Goal: Task Accomplishment & Management: Manage account settings

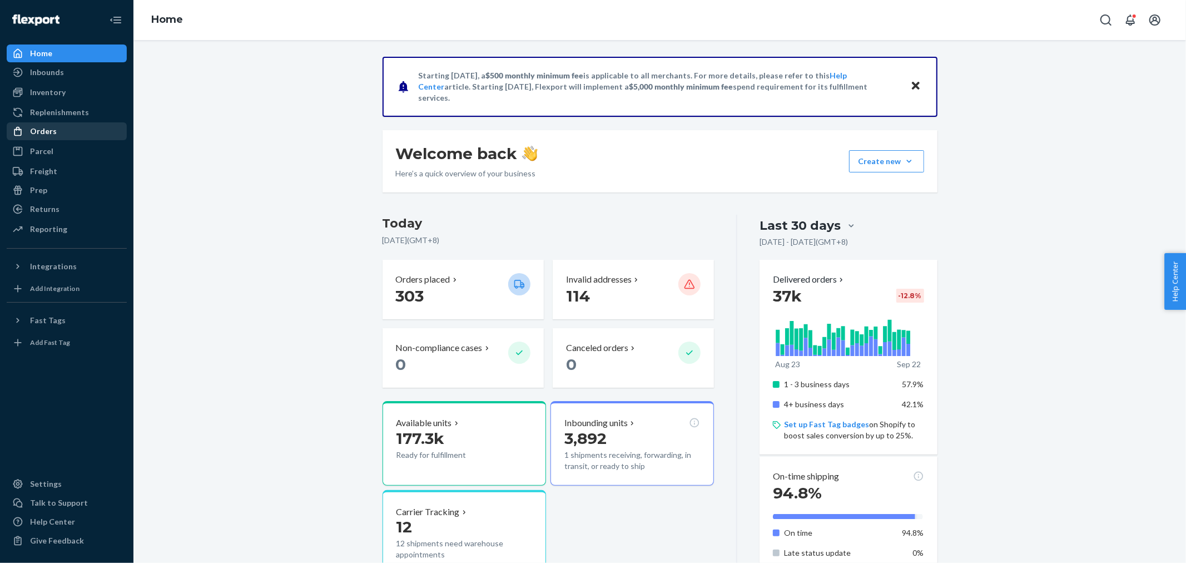
click at [59, 128] on div "Orders" at bounding box center [67, 131] width 118 height 16
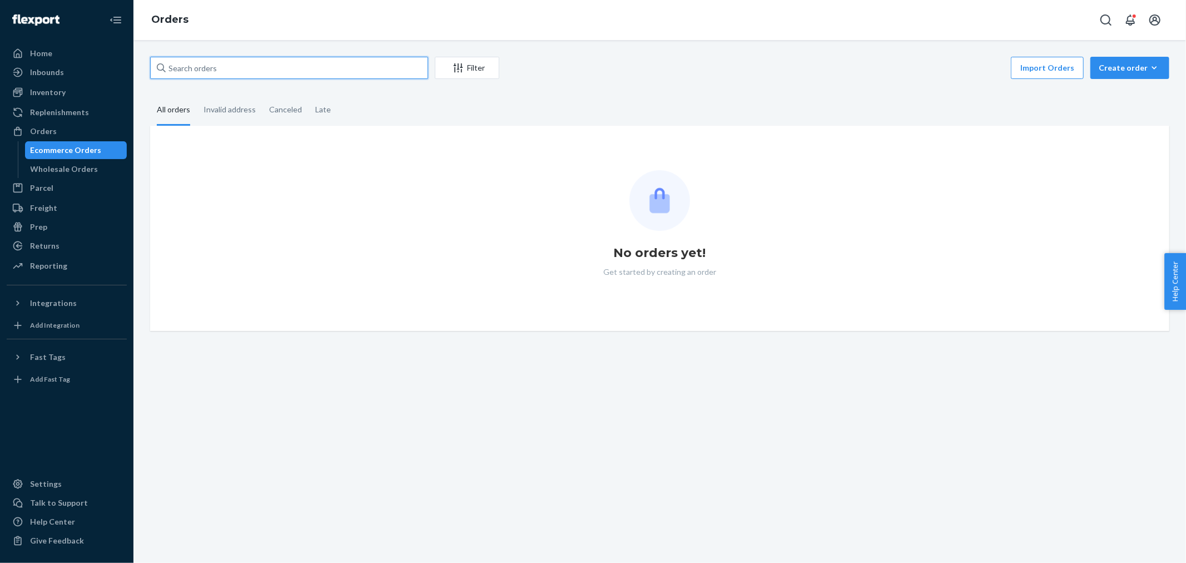
click at [191, 70] on input "text" at bounding box center [289, 68] width 278 height 22
paste input "3169180"
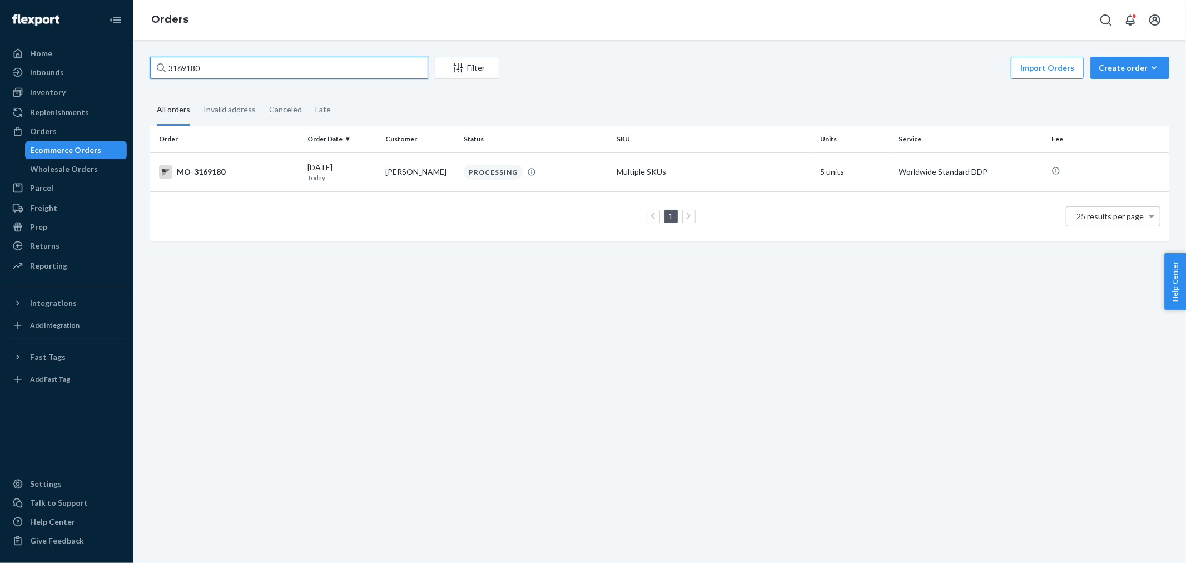
type input "3169180"
click at [430, 160] on td "[PERSON_NAME]" at bounding box center [420, 171] width 78 height 39
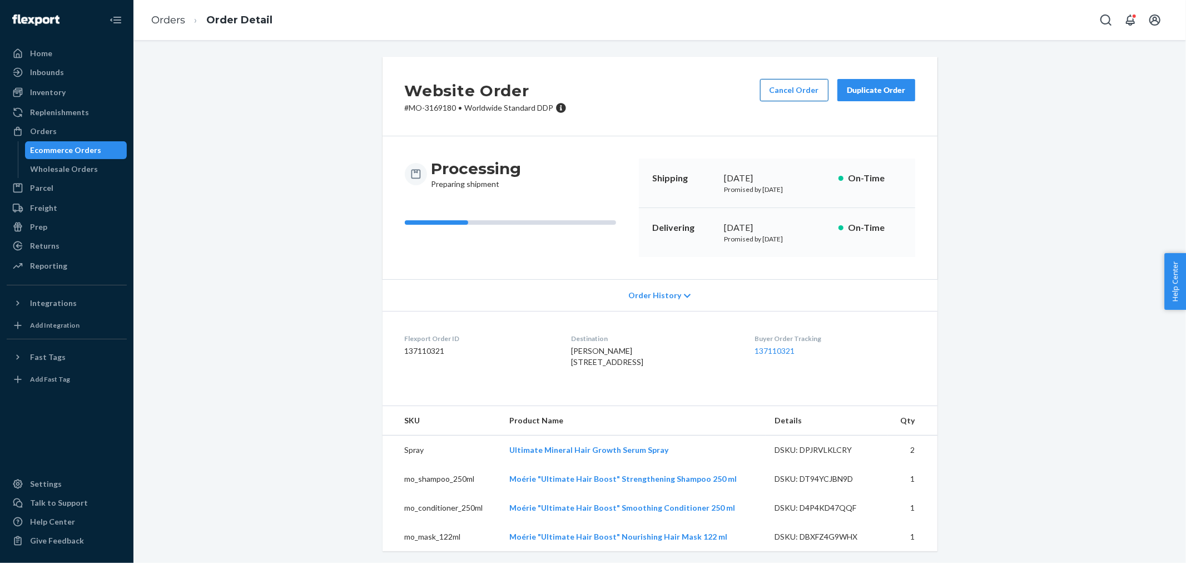
click at [775, 96] on button "Cancel Order" at bounding box center [794, 90] width 68 height 22
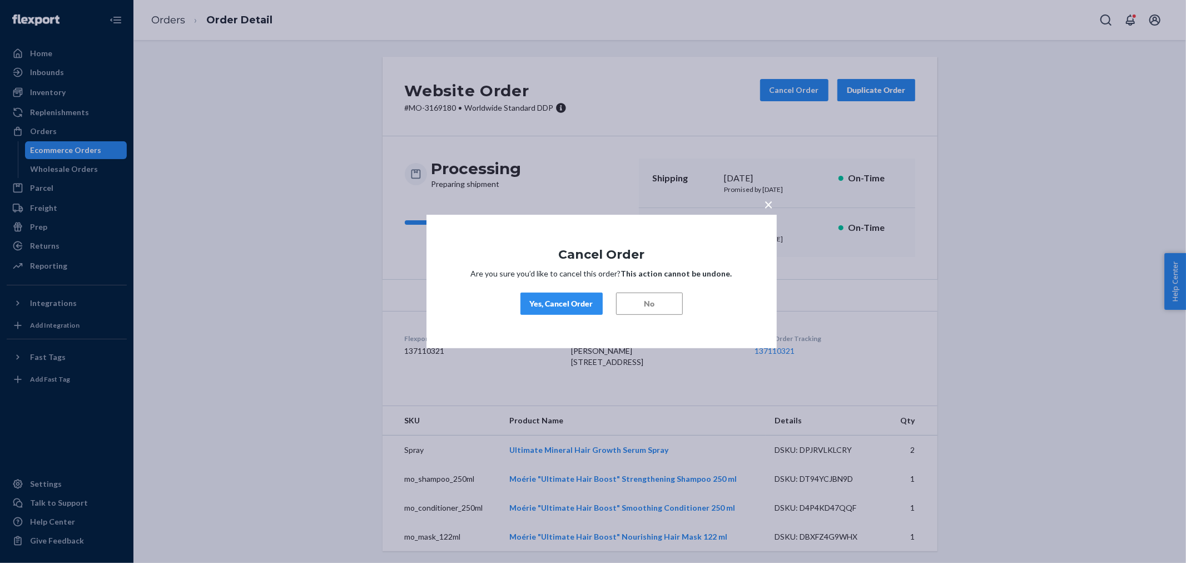
click at [569, 297] on button "Yes, Cancel Order" at bounding box center [561, 303] width 82 height 22
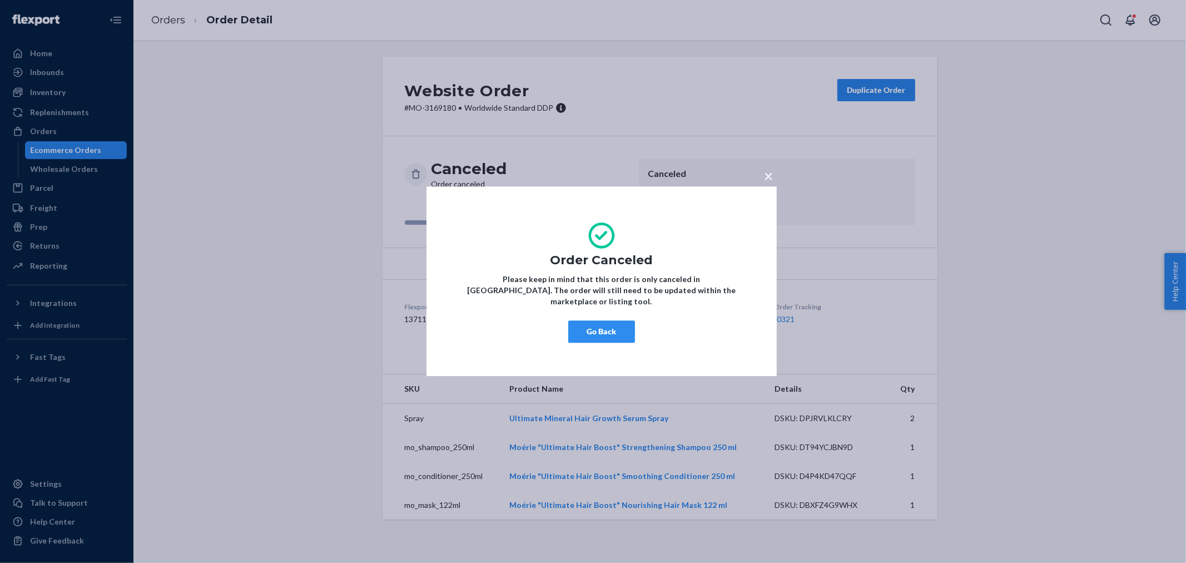
click at [586, 328] on button "Go Back" at bounding box center [601, 332] width 67 height 22
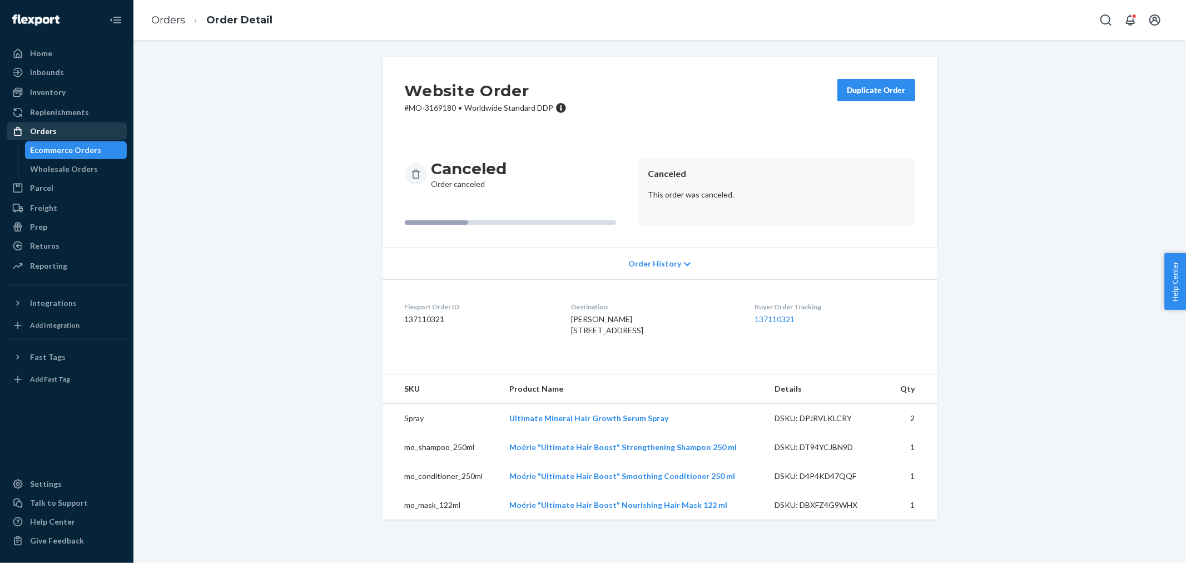
click at [58, 132] on div "Orders" at bounding box center [67, 131] width 118 height 16
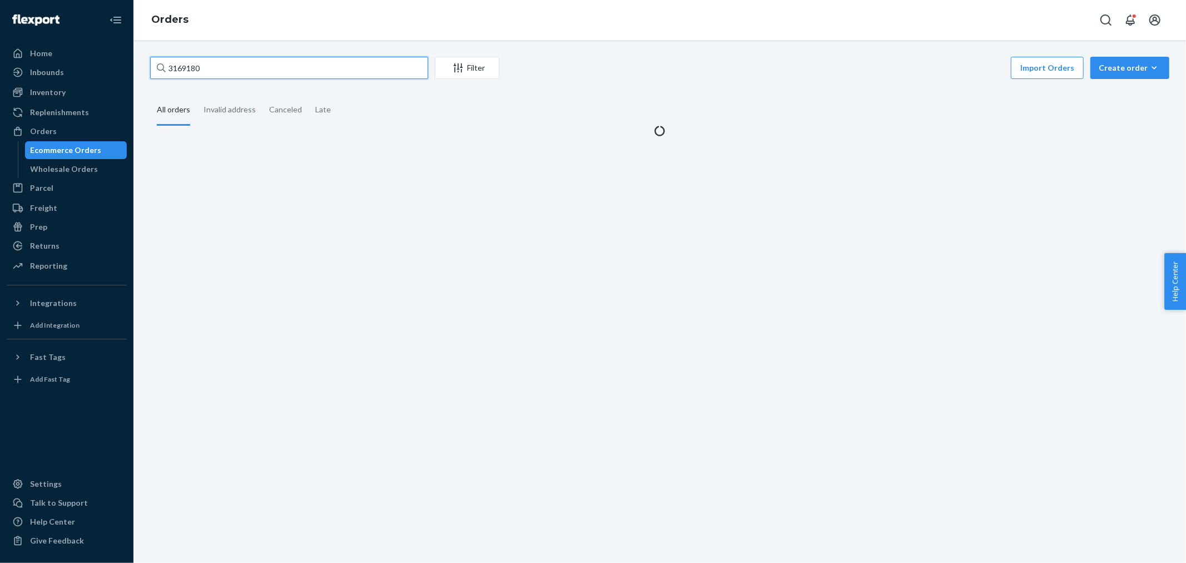
click at [228, 67] on input "3169180" at bounding box center [289, 68] width 278 height 22
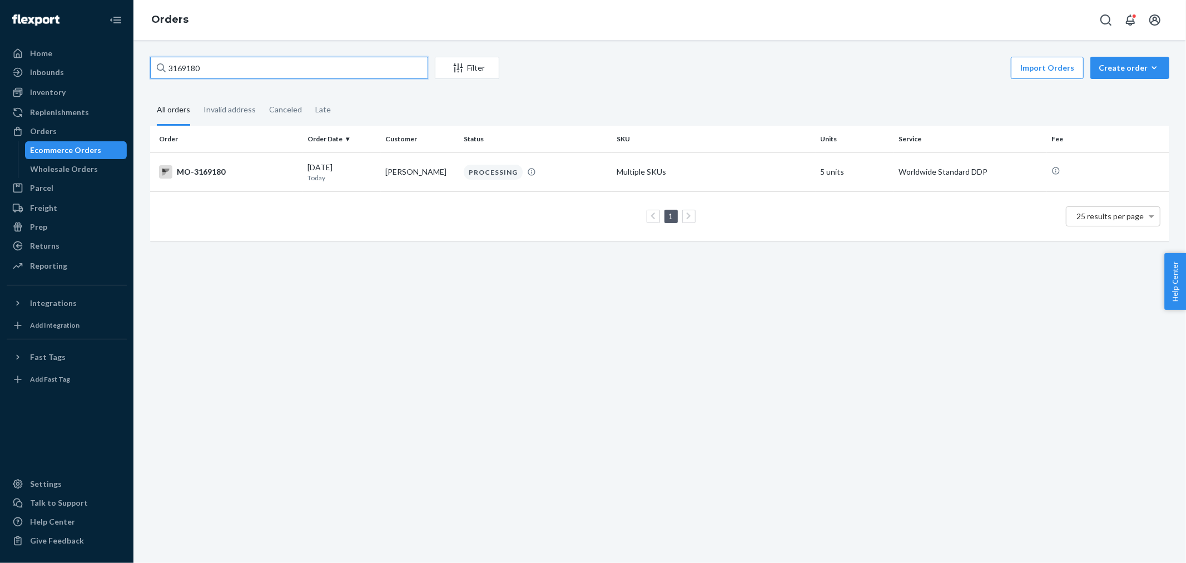
click at [228, 67] on input "3169180" at bounding box center [289, 68] width 278 height 22
paste input "72"
type input "3169172"
click at [392, 176] on td "[PERSON_NAME]" at bounding box center [420, 171] width 78 height 39
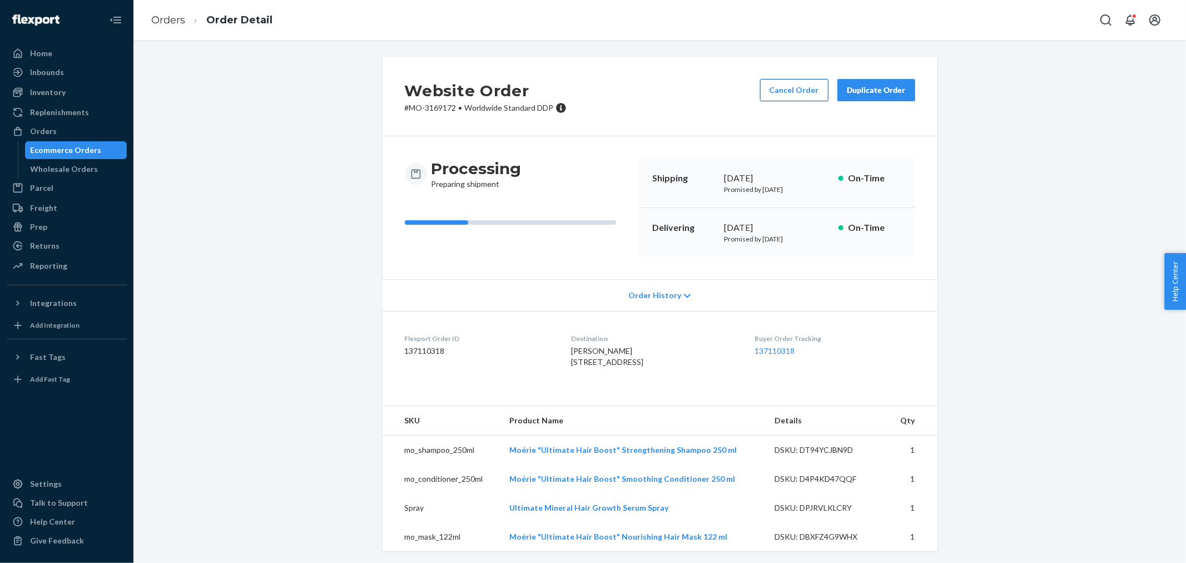
click at [810, 96] on button "Cancel Order" at bounding box center [794, 90] width 68 height 22
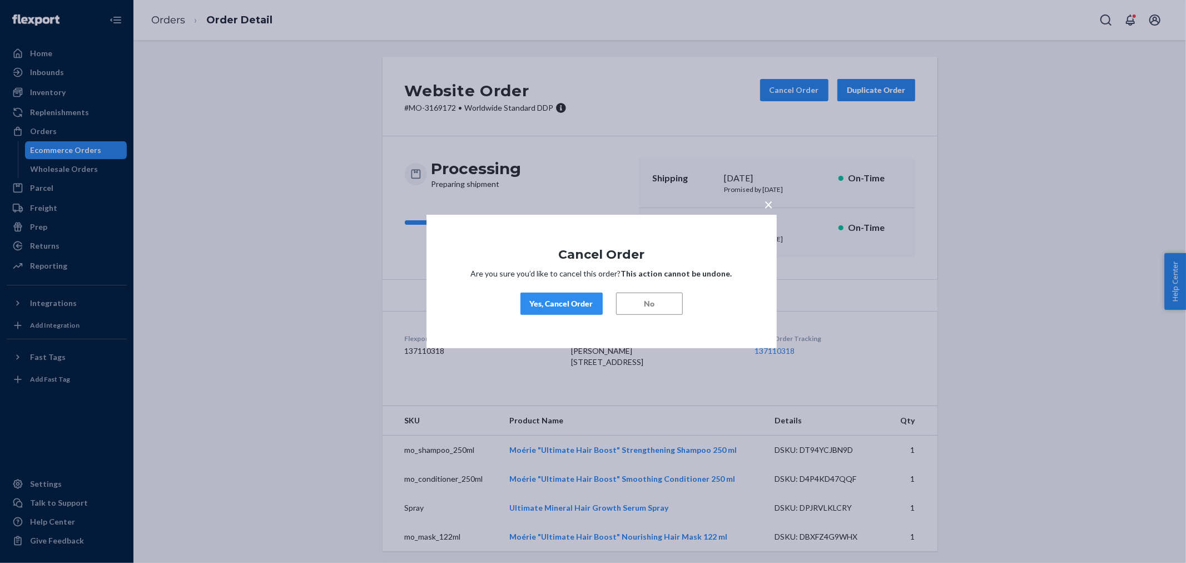
click at [584, 301] on div "Yes, Cancel Order" at bounding box center [561, 303] width 63 height 11
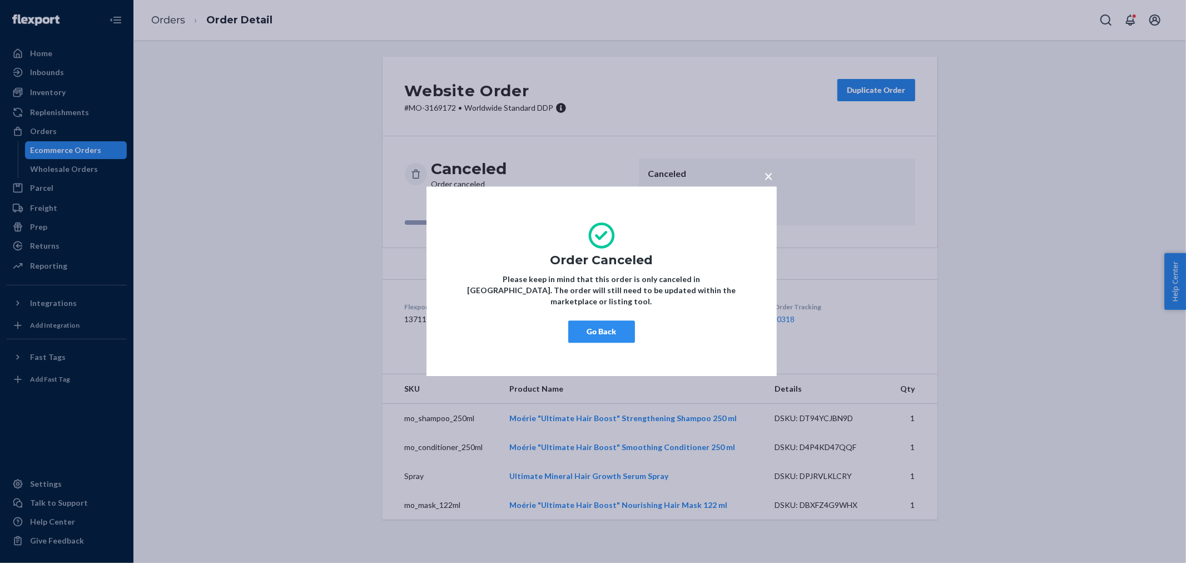
click at [621, 321] on button "Go Back" at bounding box center [601, 332] width 67 height 22
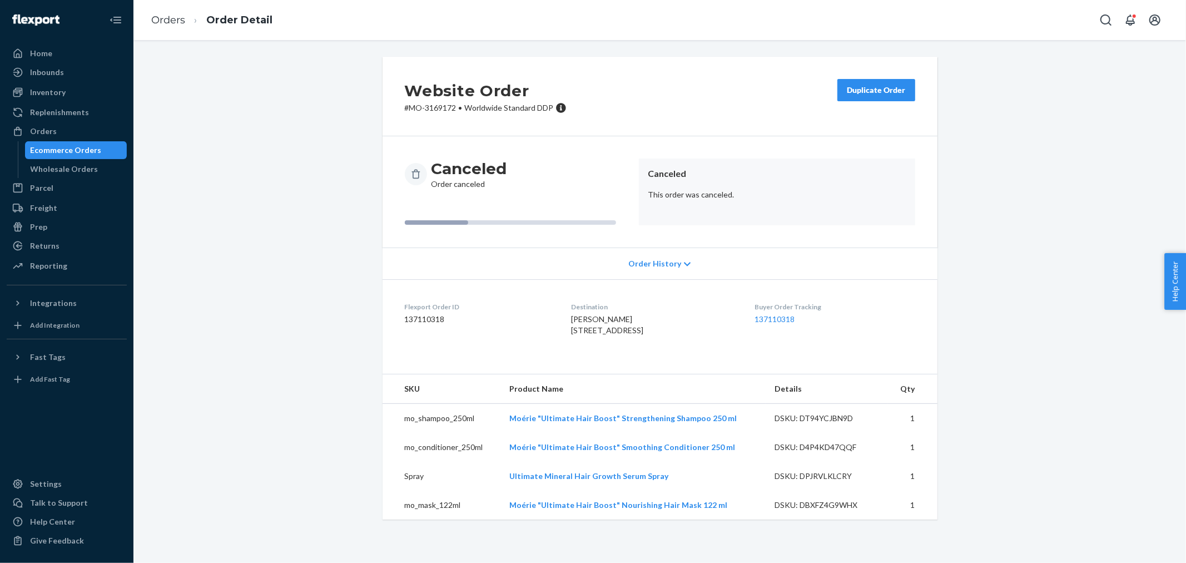
click at [626, 320] on span "[PERSON_NAME] [STREET_ADDRESS]" at bounding box center [607, 324] width 72 height 21
copy span "[PERSON_NAME]"
click at [81, 131] on div "Orders" at bounding box center [67, 131] width 118 height 16
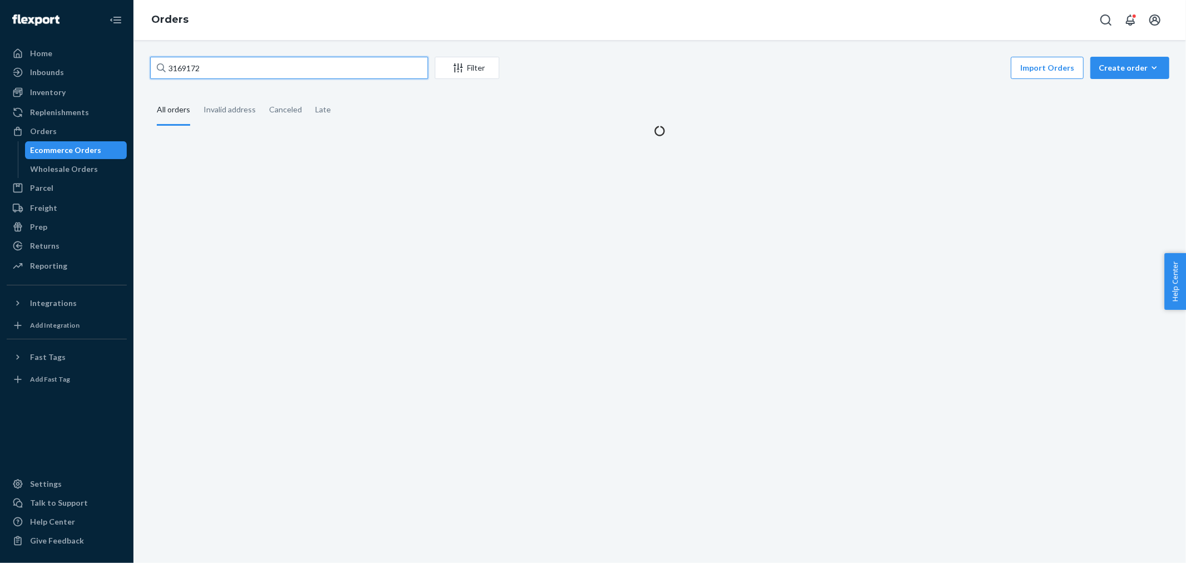
click at [256, 67] on input "3169172" at bounding box center [289, 68] width 278 height 22
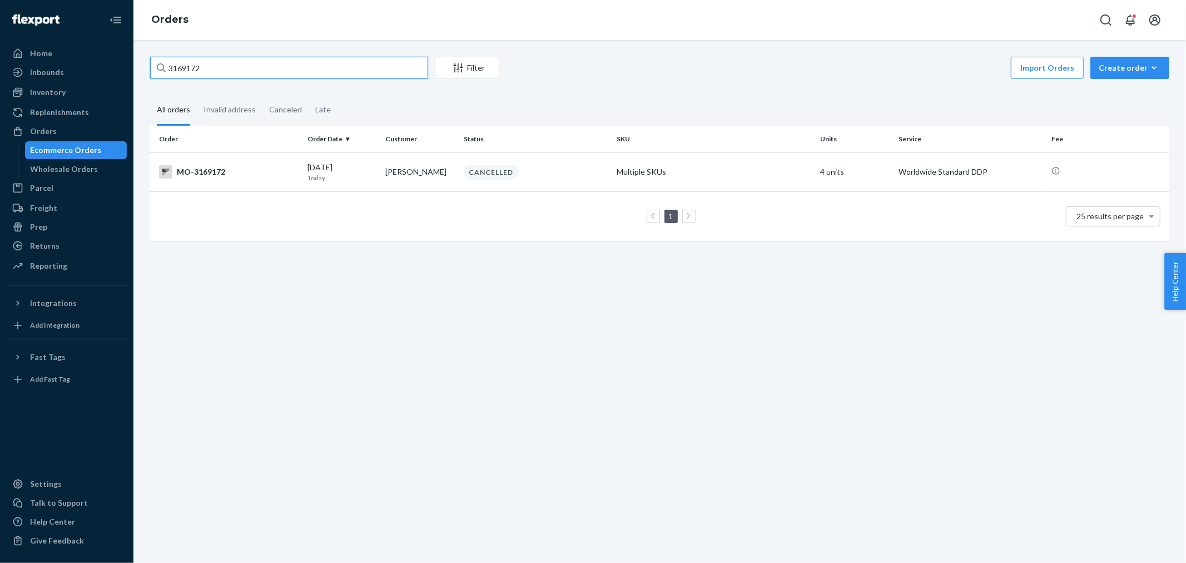
paste input "[PERSON_NAME]"
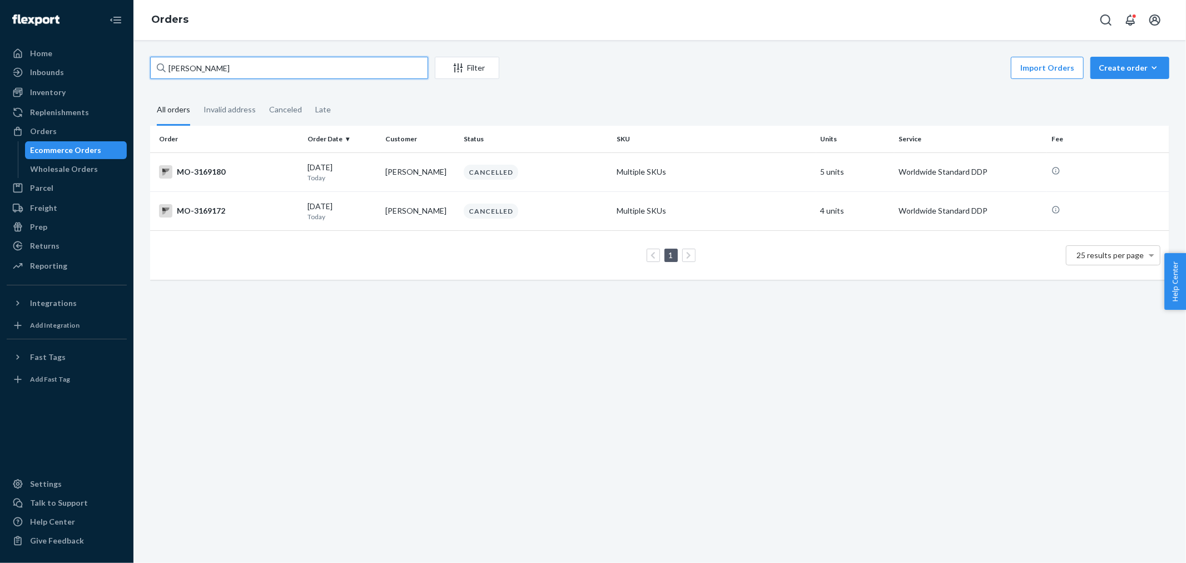
type input "[PERSON_NAME]"
click at [634, 107] on fieldset "All orders Invalid address Canceled Late" at bounding box center [659, 110] width 1019 height 31
